Goal: Task Accomplishment & Management: Complete application form

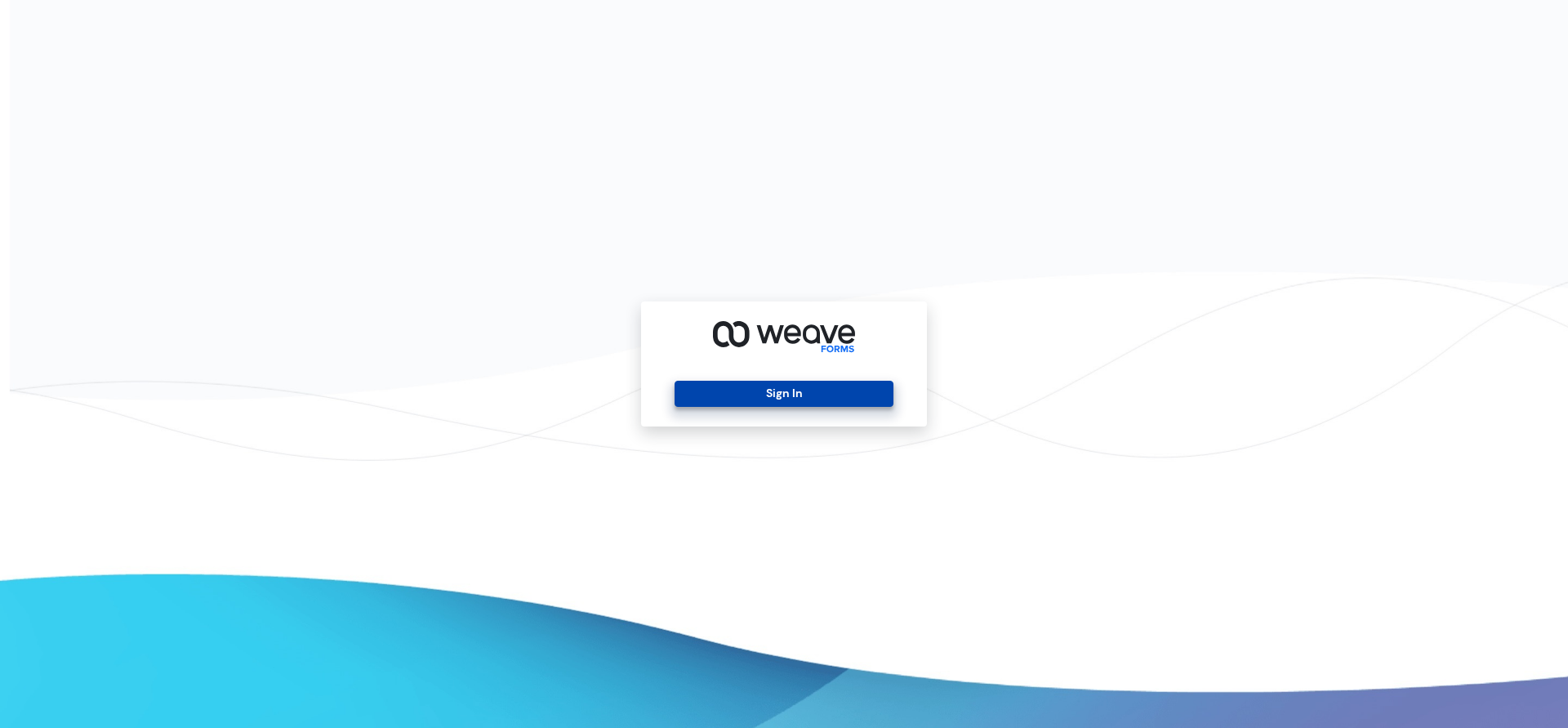
click at [758, 386] on button "Sign In" at bounding box center [783, 394] width 218 height 26
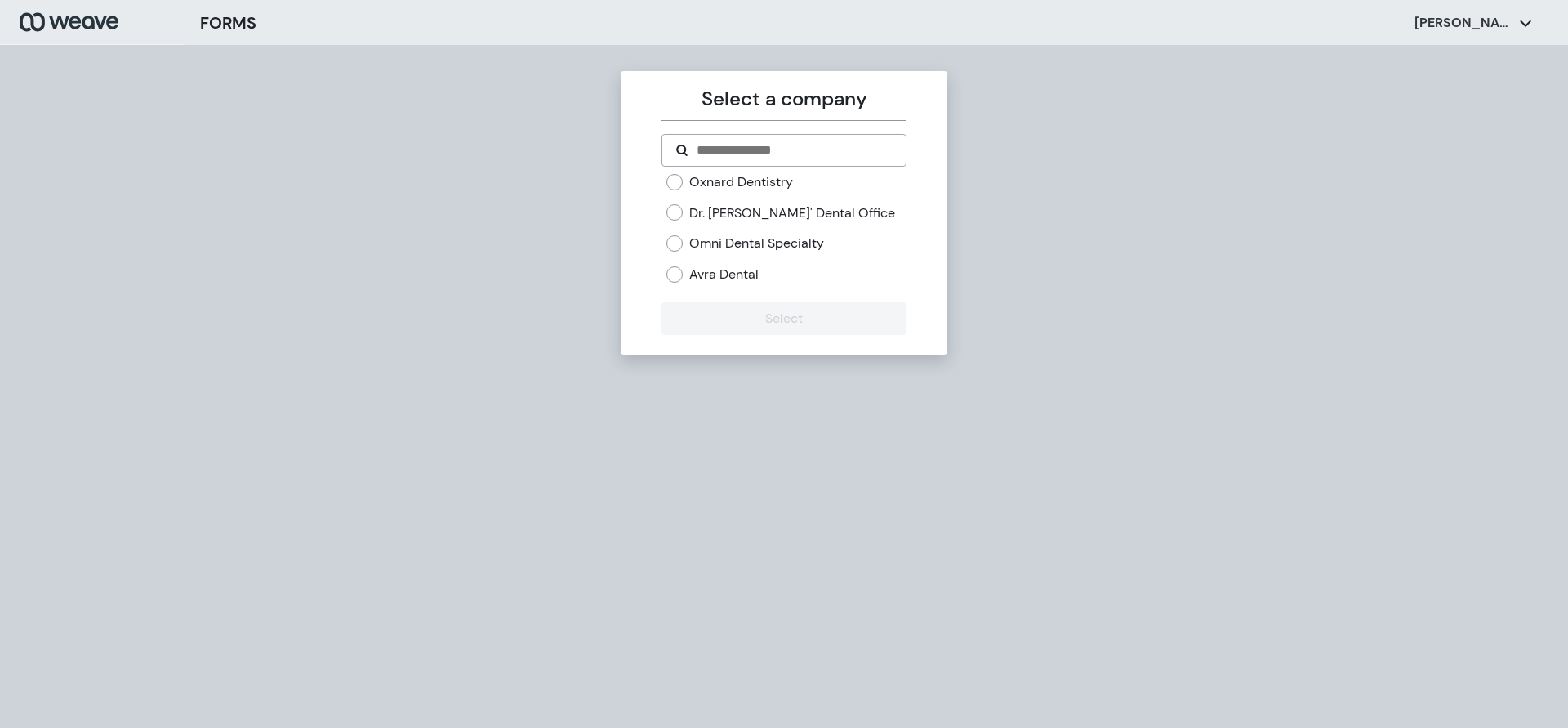
click at [693, 179] on label "Oxnard Dentistry" at bounding box center [741, 182] width 103 height 18
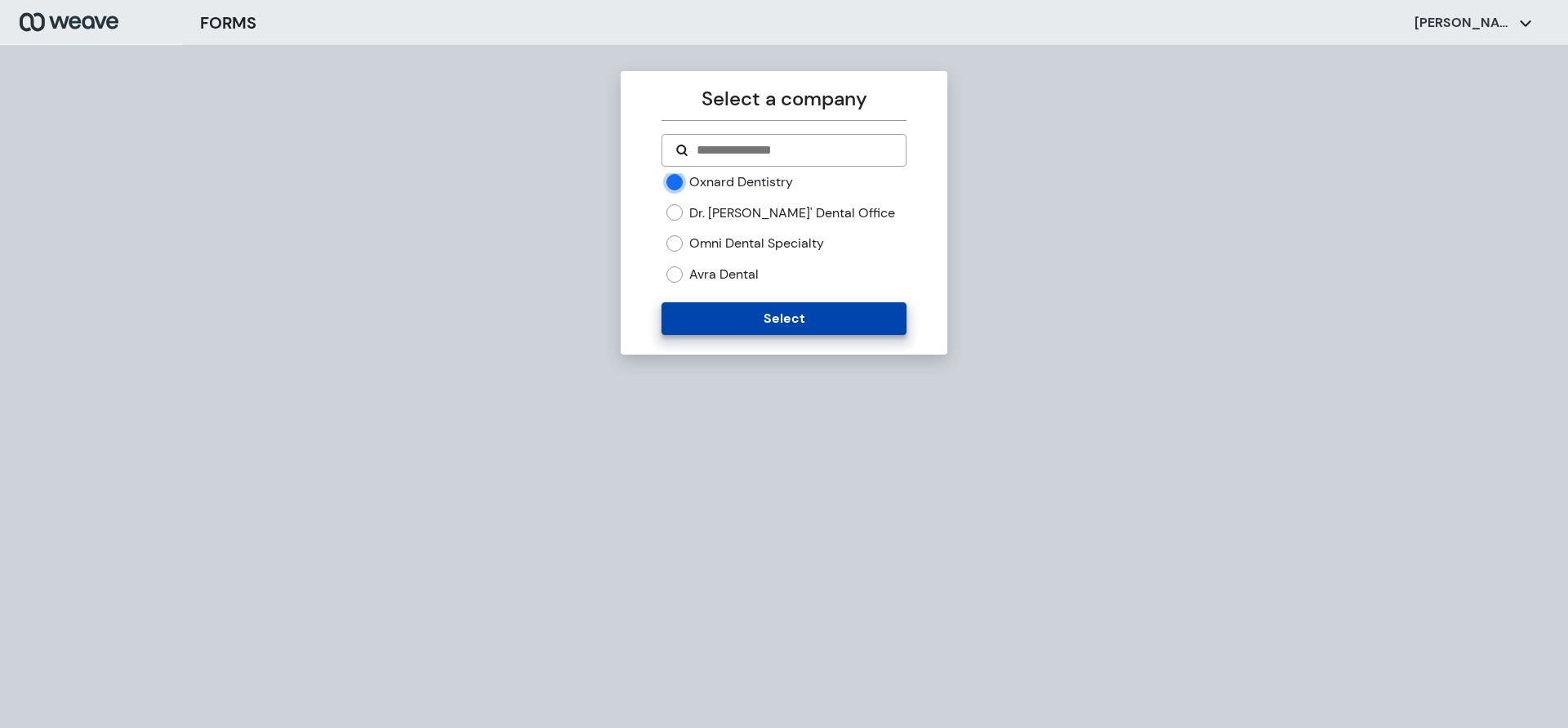
click at [694, 308] on button "Select" at bounding box center [784, 318] width 245 height 33
